Goal: Book appointment/travel/reservation

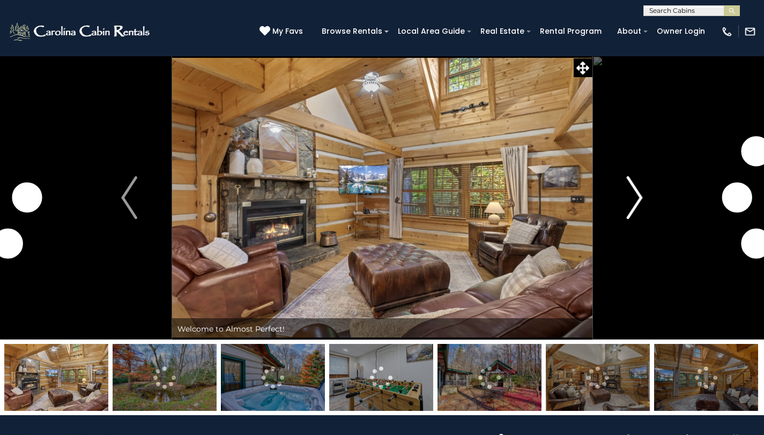
click at [642, 196] on img "Next" at bounding box center [635, 197] width 16 height 43
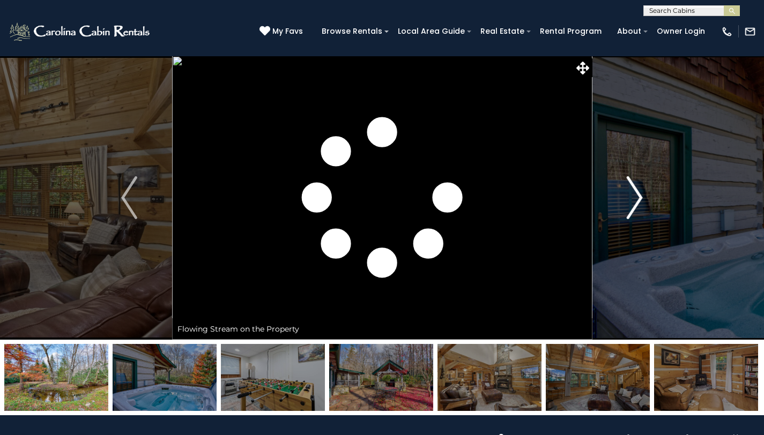
click at [642, 196] on img "Next" at bounding box center [635, 197] width 16 height 43
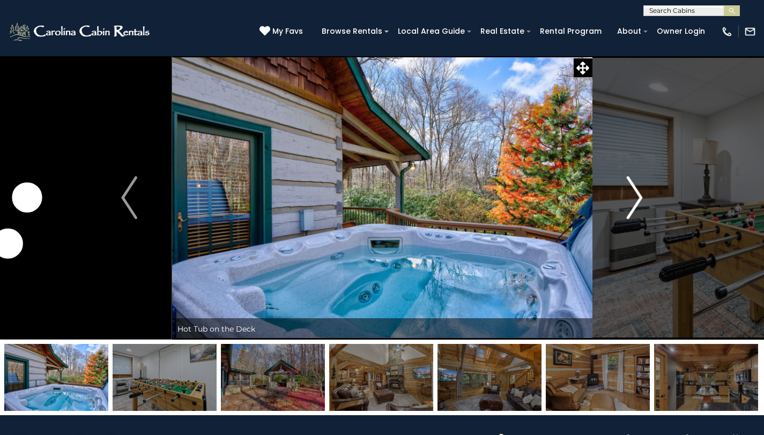
click at [642, 197] on img "Next" at bounding box center [635, 197] width 16 height 43
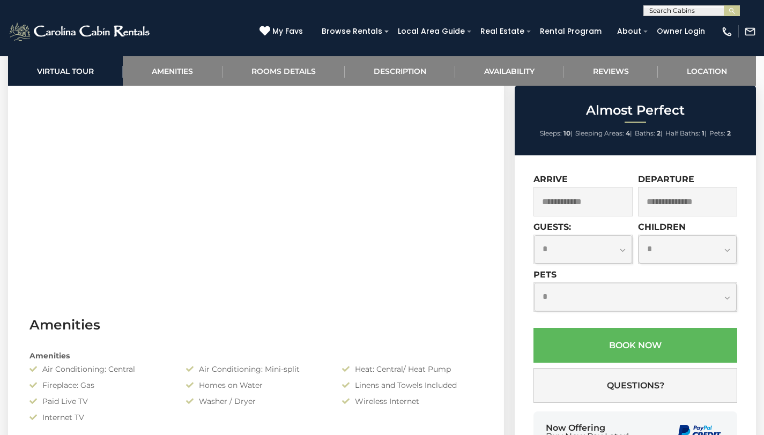
scroll to position [479, 0]
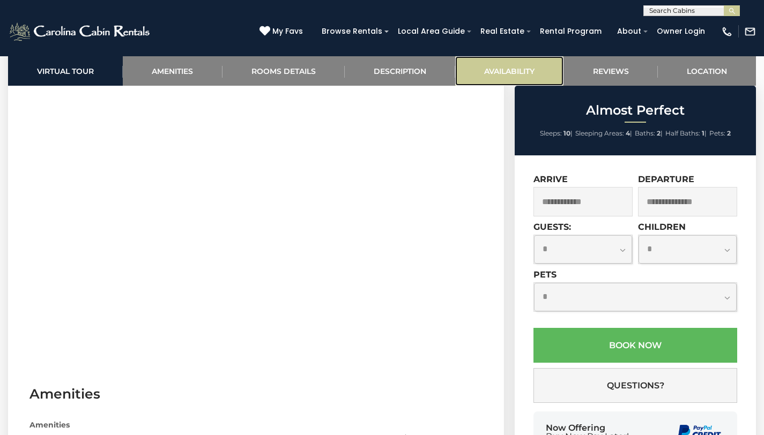
click at [535, 71] on link "Availability" at bounding box center [509, 70] width 108 height 29
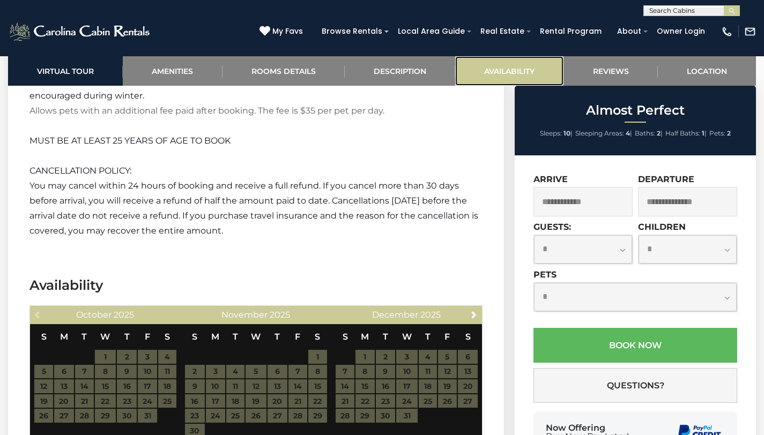
scroll to position [2067, 0]
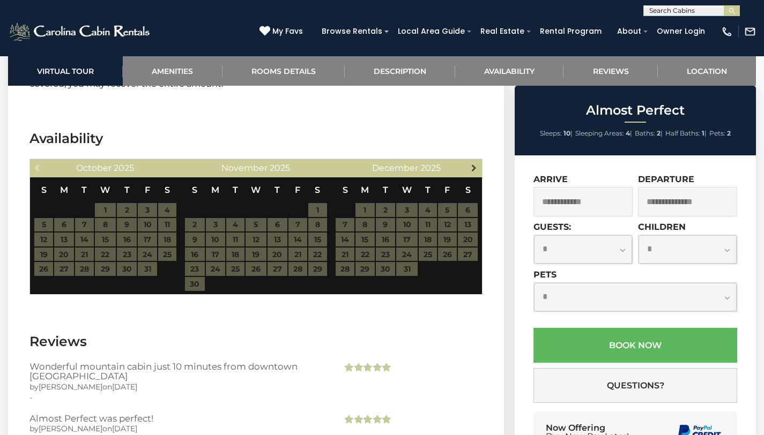
click at [471, 163] on span "Next" at bounding box center [474, 167] width 9 height 9
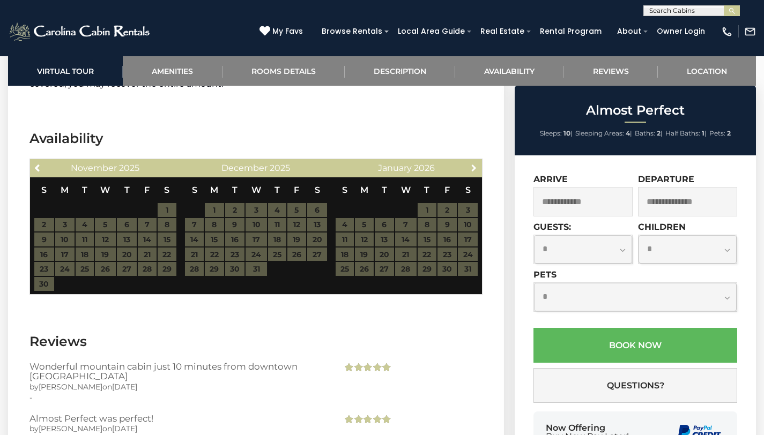
click at [471, 163] on span "Next" at bounding box center [474, 167] width 9 height 9
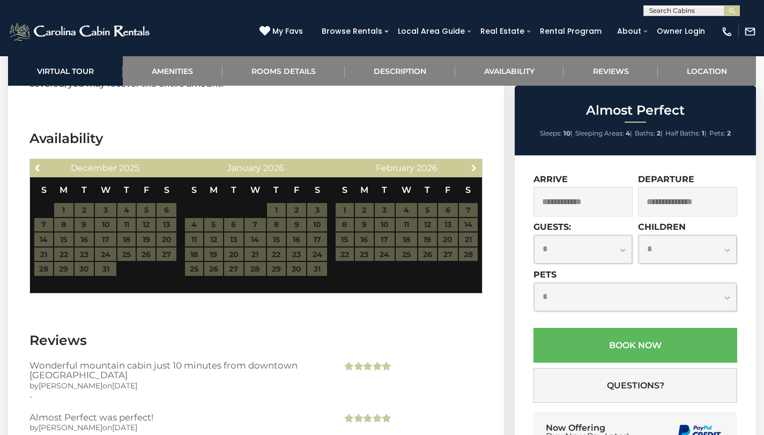
click at [471, 163] on span "Next" at bounding box center [474, 167] width 9 height 9
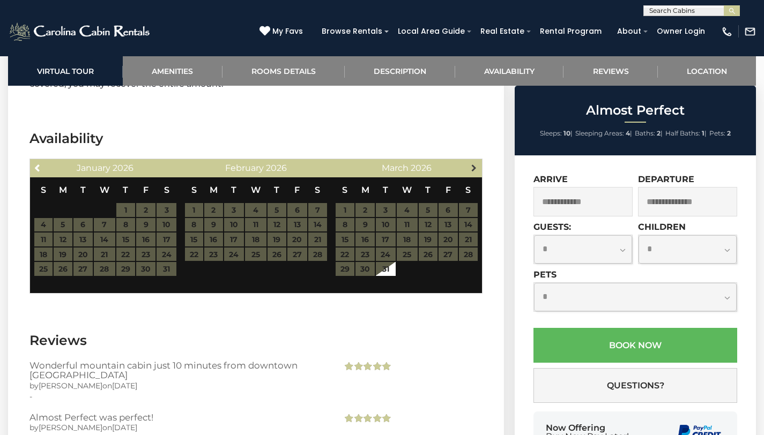
click at [471, 163] on span "Next" at bounding box center [474, 167] width 9 height 9
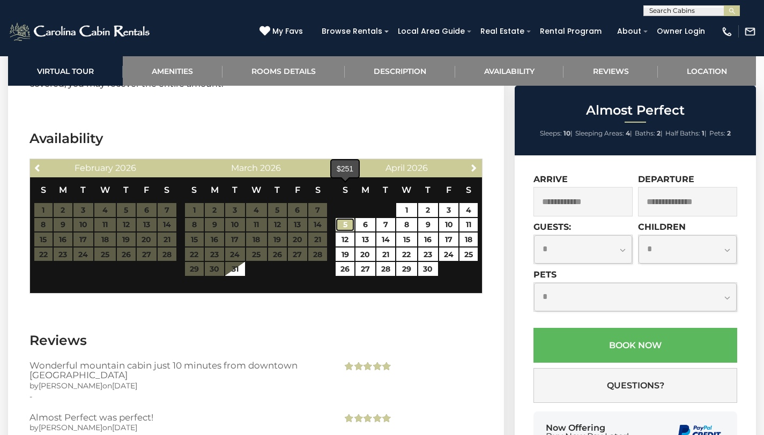
click at [344, 218] on link "5" at bounding box center [345, 225] width 19 height 14
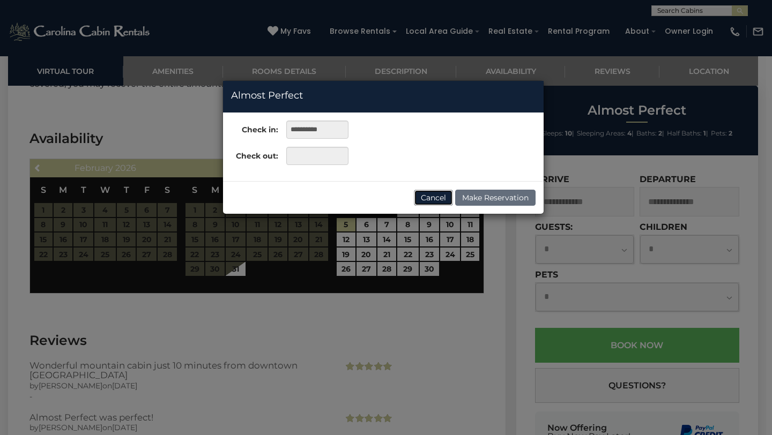
click at [421, 197] on button "Cancel" at bounding box center [433, 198] width 39 height 16
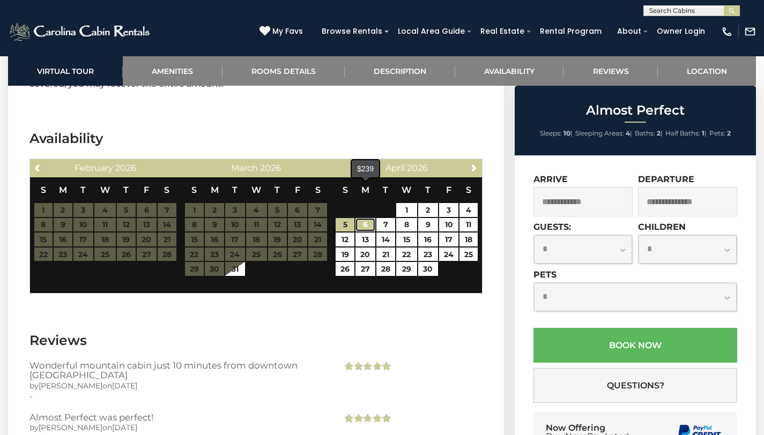
click at [369, 218] on link "6" at bounding box center [365, 225] width 20 height 14
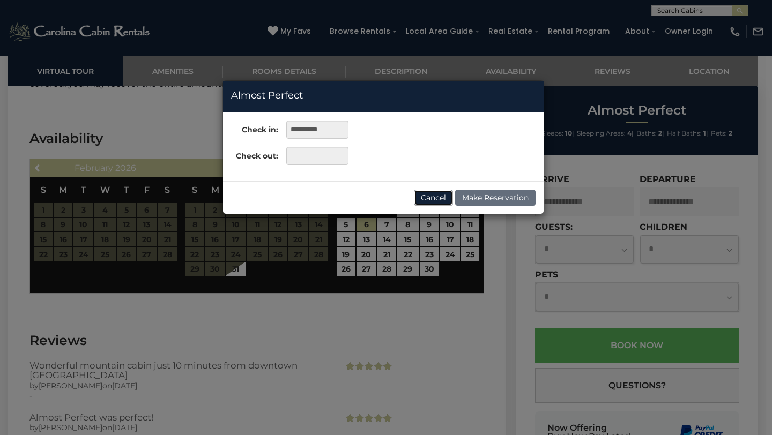
click at [435, 195] on button "Cancel" at bounding box center [433, 198] width 39 height 16
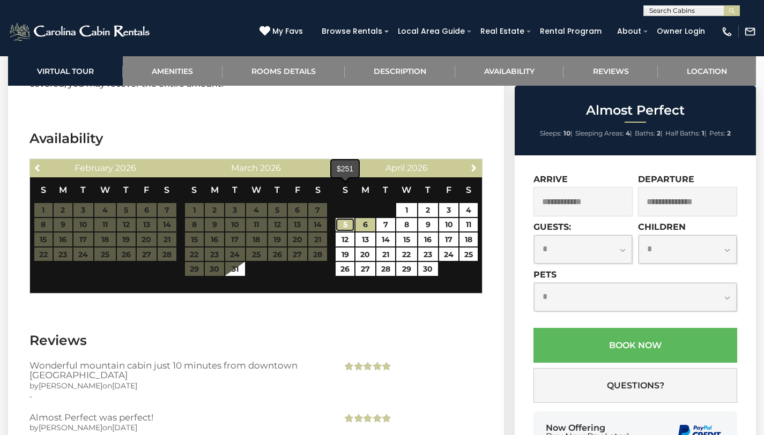
click at [341, 218] on link "5" at bounding box center [345, 225] width 19 height 14
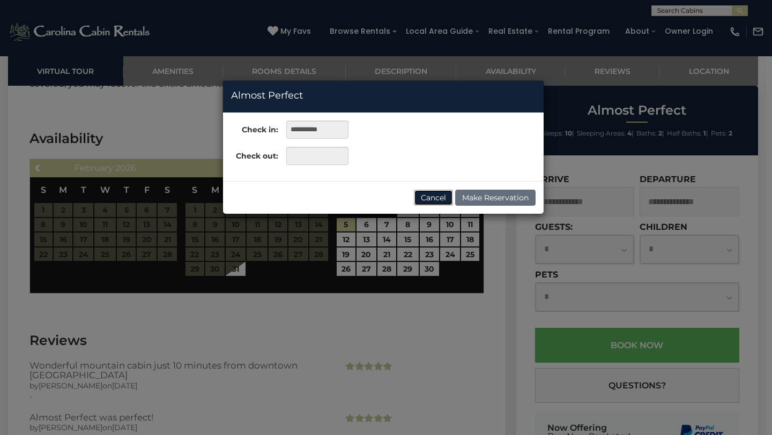
click at [430, 198] on button "Cancel" at bounding box center [433, 198] width 39 height 16
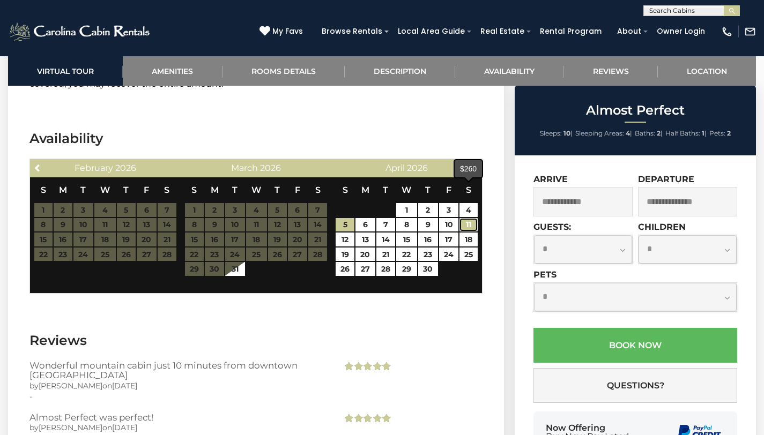
click at [472, 218] on link "11" at bounding box center [468, 225] width 18 height 14
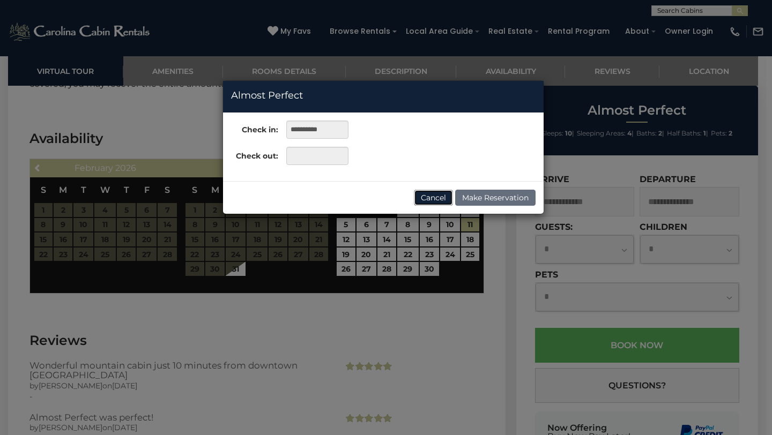
click at [439, 198] on button "Cancel" at bounding box center [433, 198] width 39 height 16
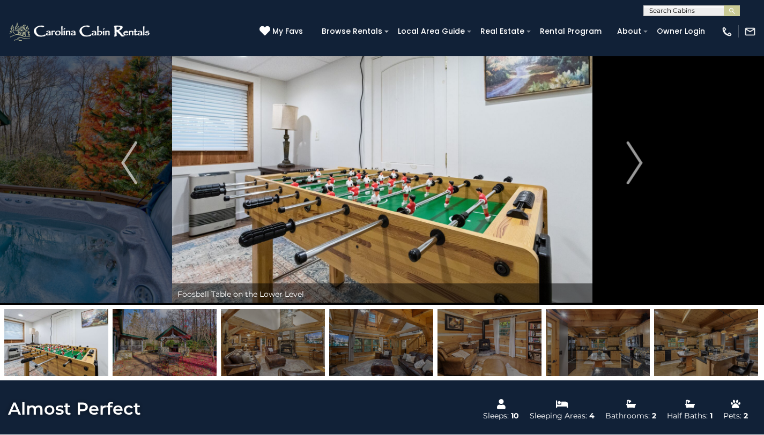
scroll to position [0, 0]
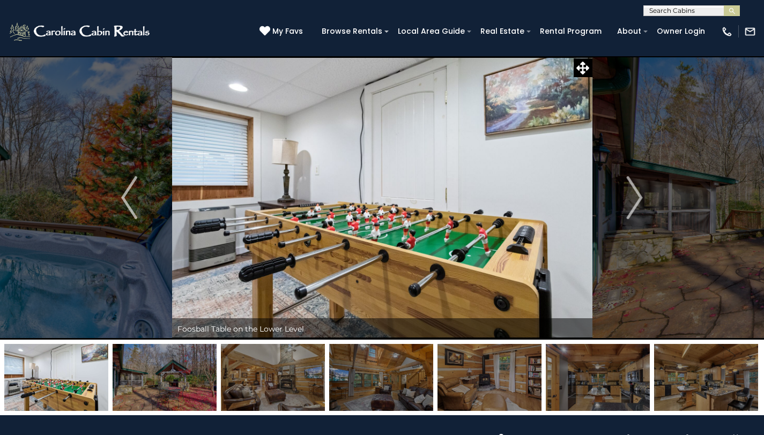
click at [637, 202] on img "Next" at bounding box center [635, 197] width 16 height 43
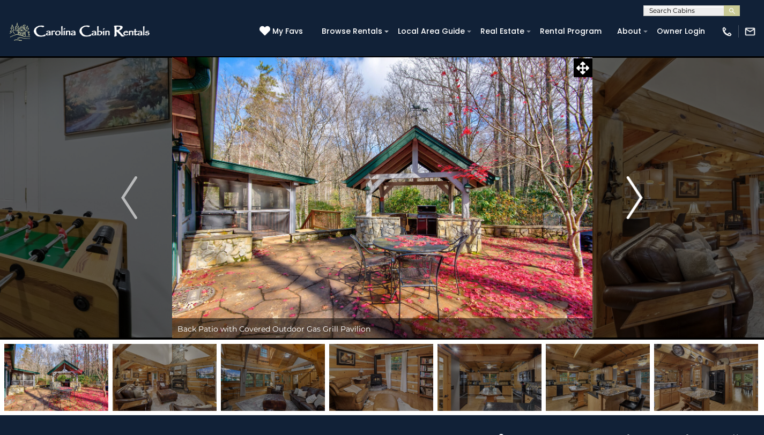
click at [637, 202] on img "Next" at bounding box center [635, 197] width 16 height 43
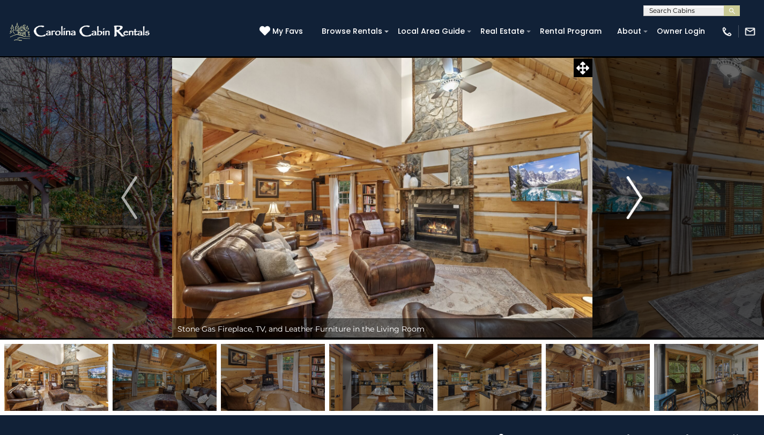
click at [637, 199] on img "Next" at bounding box center [635, 197] width 16 height 43
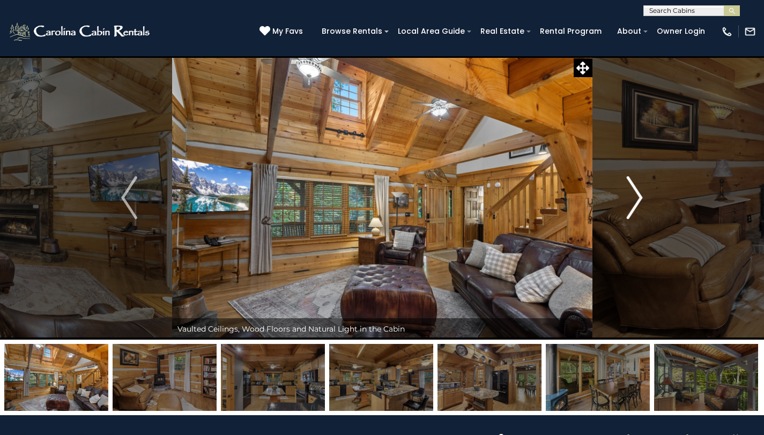
click at [637, 199] on img "Next" at bounding box center [635, 197] width 16 height 43
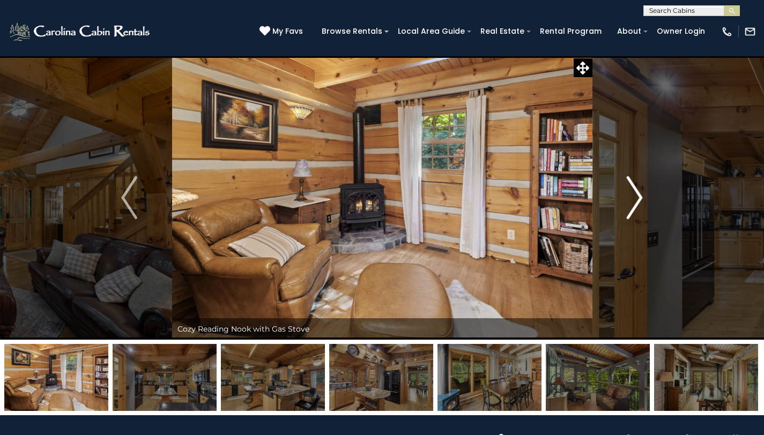
click at [637, 199] on img "Next" at bounding box center [635, 197] width 16 height 43
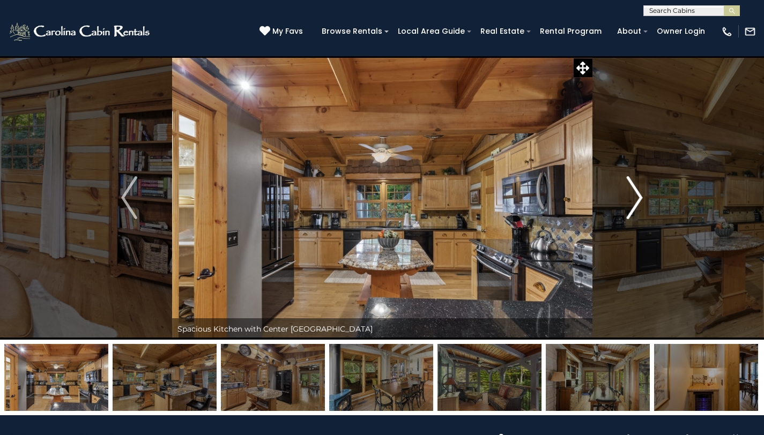
click at [637, 200] on img "Next" at bounding box center [635, 197] width 16 height 43
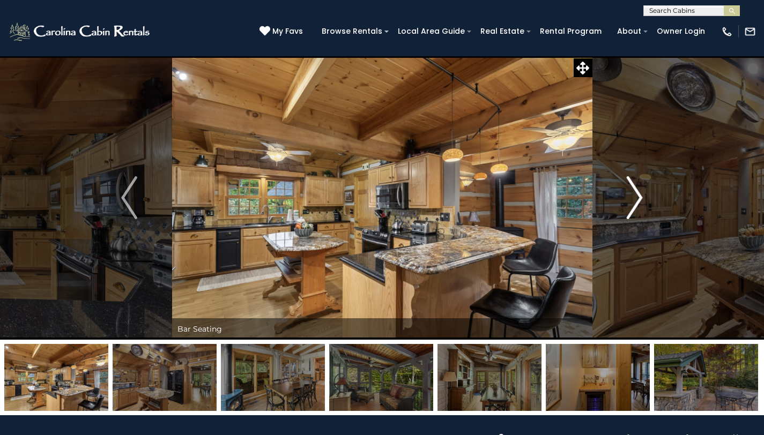
click at [637, 200] on img "Next" at bounding box center [635, 197] width 16 height 43
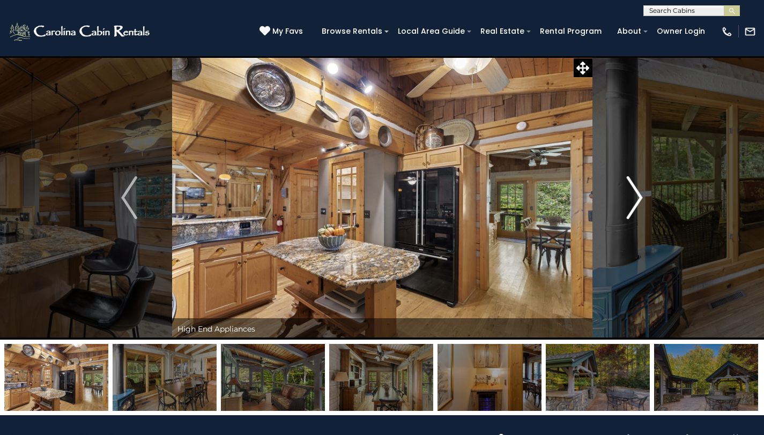
click at [637, 200] on img "Next" at bounding box center [635, 197] width 16 height 43
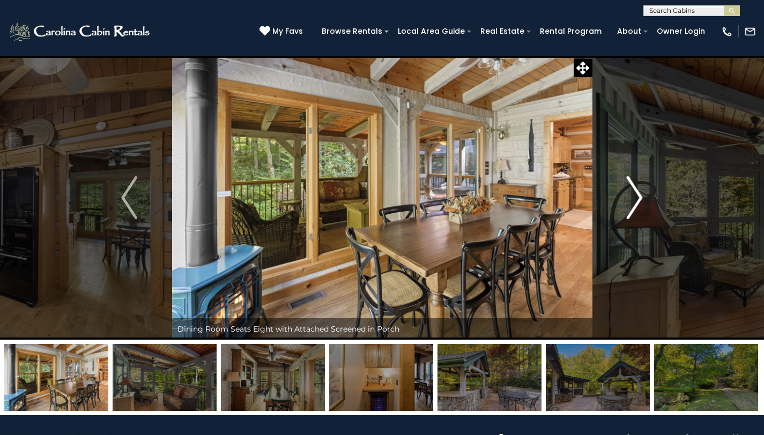
click at [637, 200] on img "Next" at bounding box center [635, 197] width 16 height 43
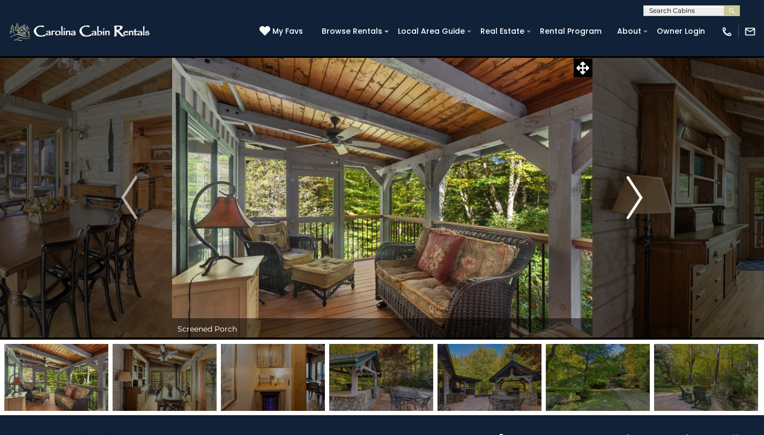
click at [637, 200] on img "Next" at bounding box center [635, 197] width 16 height 43
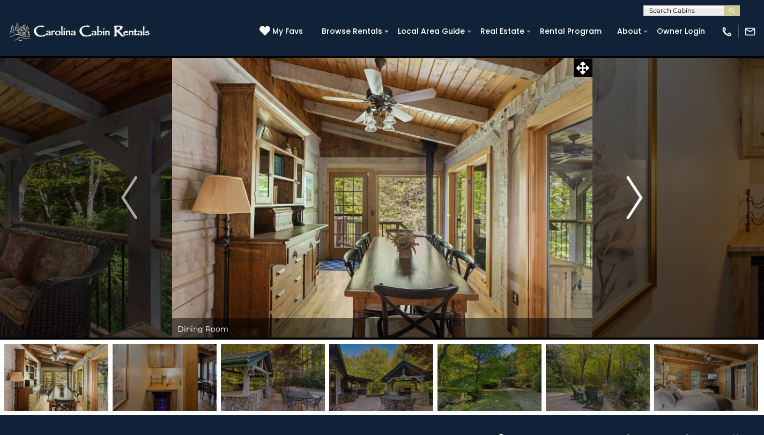
click at [637, 200] on img "Next" at bounding box center [635, 197] width 16 height 43
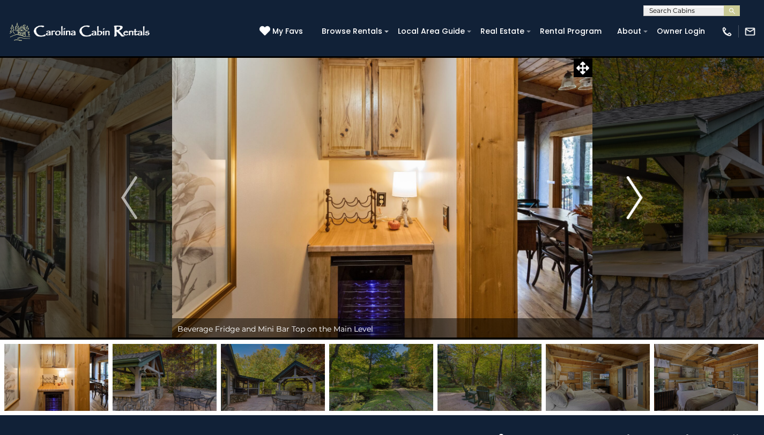
click at [637, 200] on img "Next" at bounding box center [635, 197] width 16 height 43
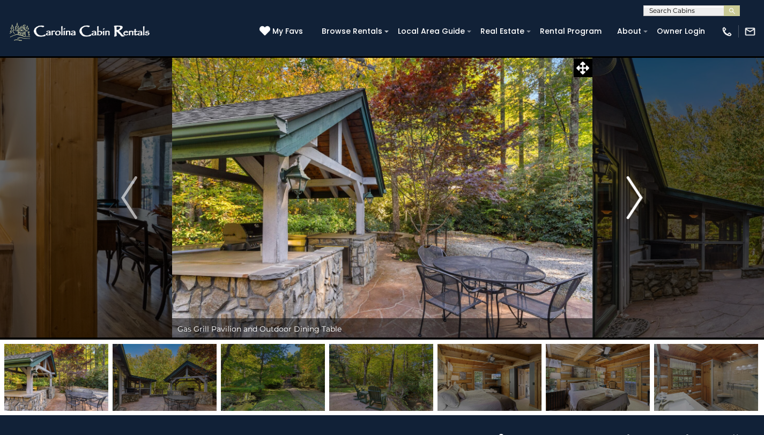
click at [637, 200] on img "Next" at bounding box center [635, 197] width 16 height 43
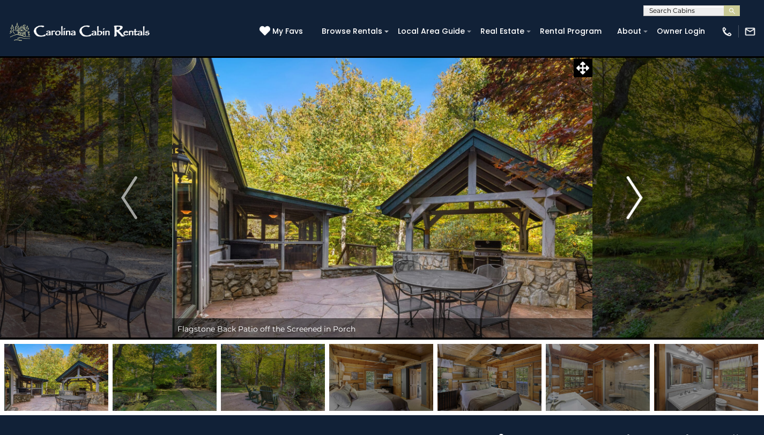
click at [637, 200] on img "Next" at bounding box center [635, 197] width 16 height 43
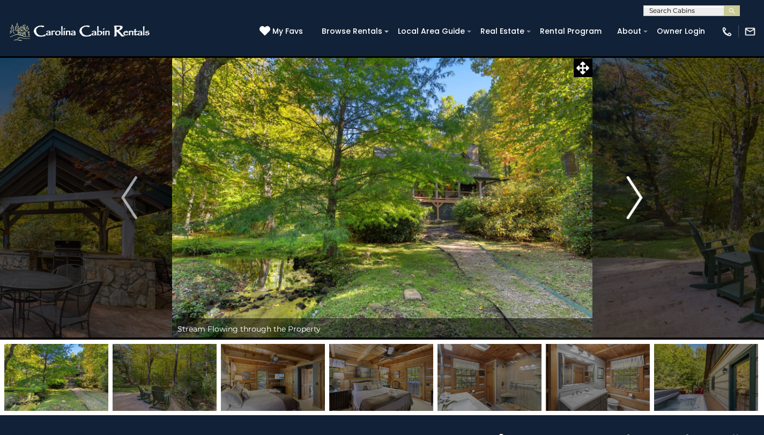
click at [637, 200] on img "Next" at bounding box center [635, 197] width 16 height 43
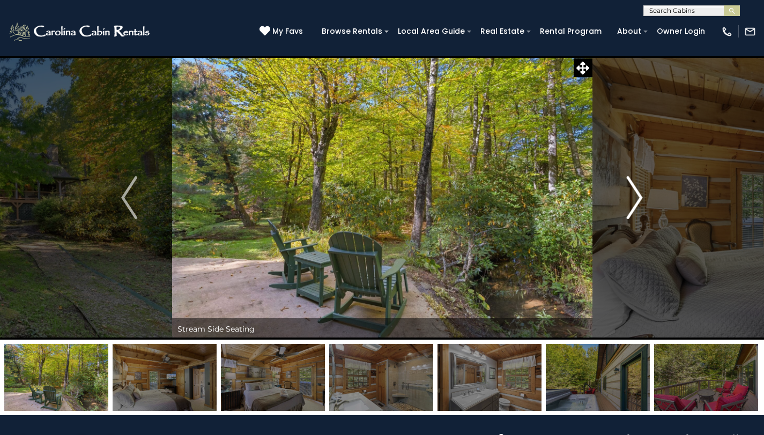
click at [637, 200] on img "Next" at bounding box center [635, 197] width 16 height 43
